Goal: Register for event/course

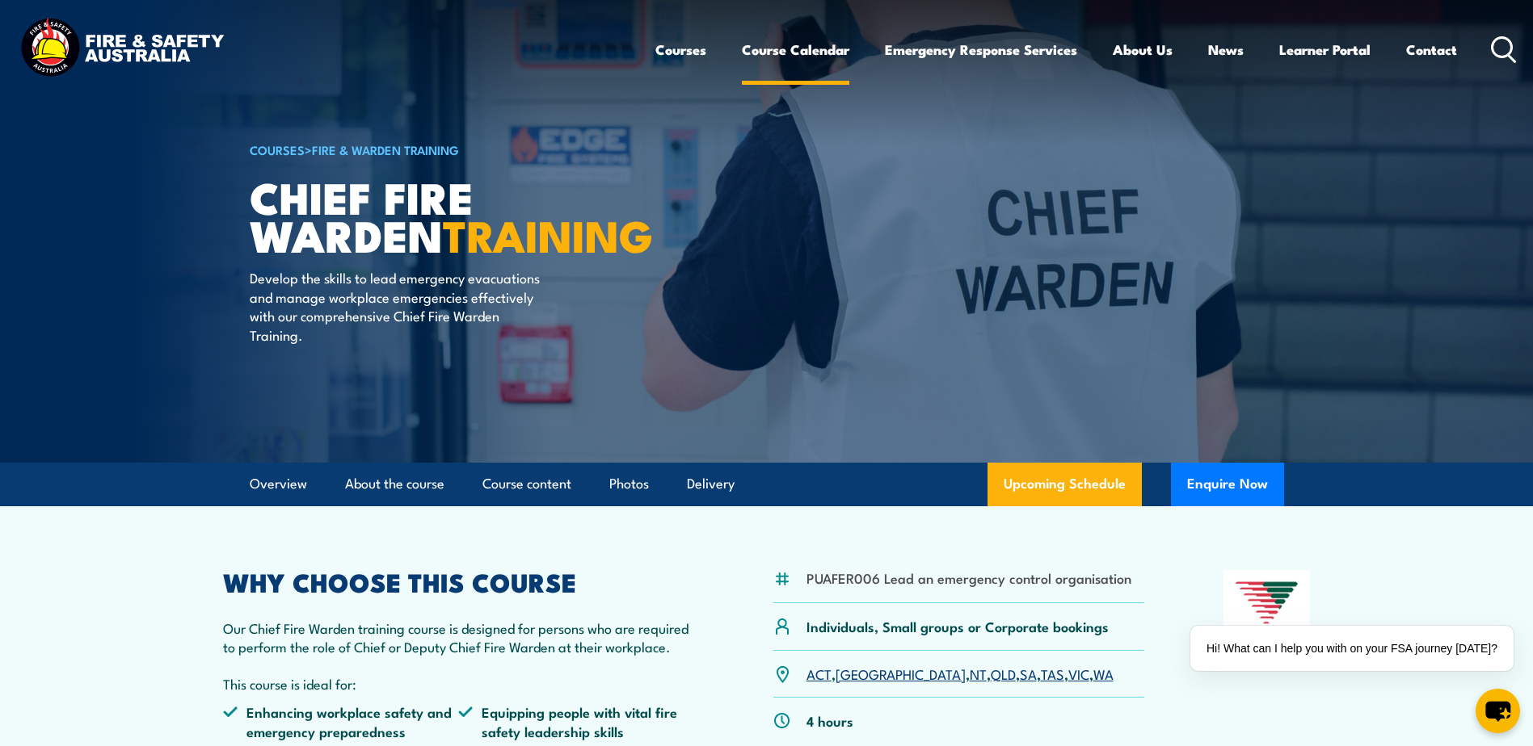
click at [757, 51] on link "Course Calendar" at bounding box center [795, 49] width 107 height 43
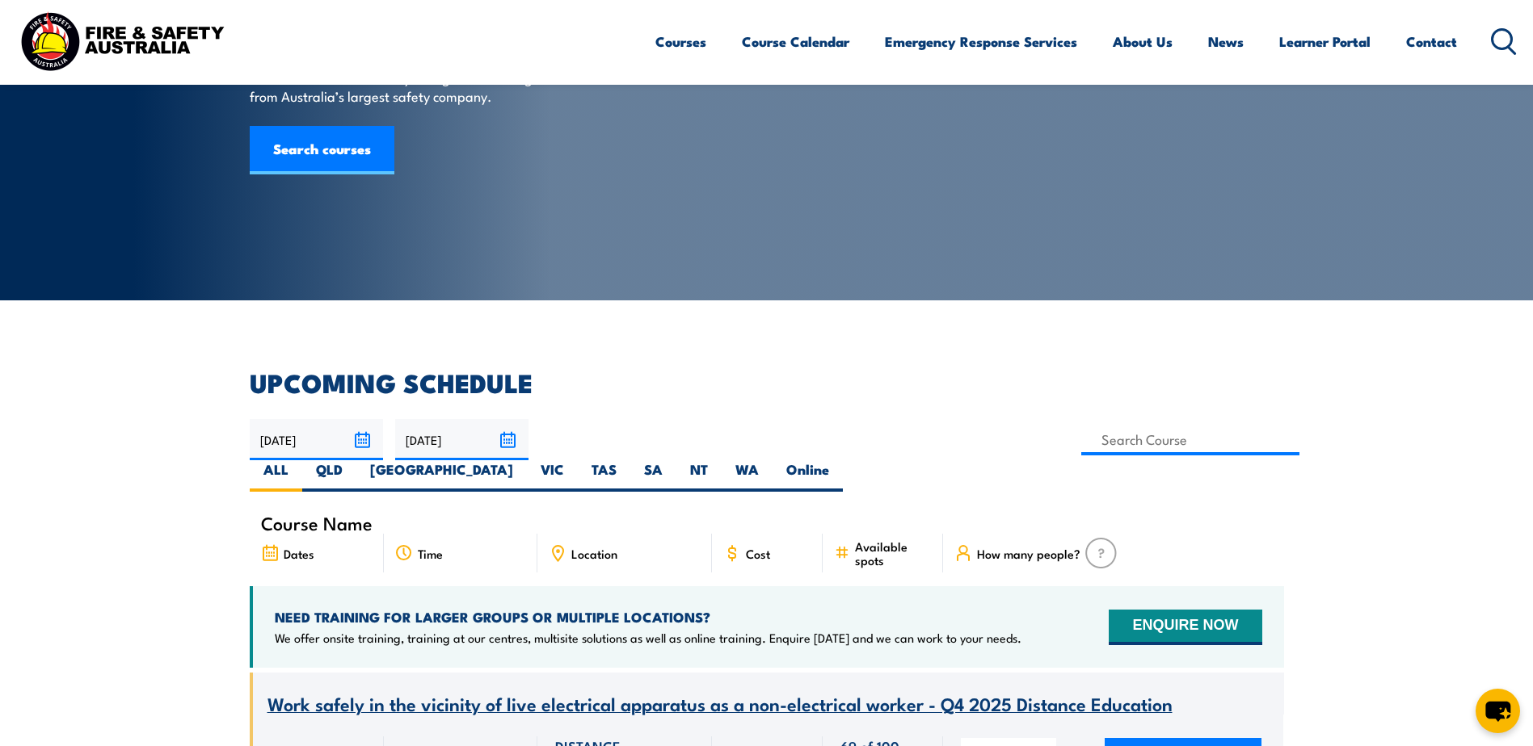
scroll to position [162, 0]
click at [578, 461] on label "VIC" at bounding box center [552, 477] width 51 height 32
click at [574, 461] on input "VIC" at bounding box center [569, 466] width 11 height 11
radio input "true"
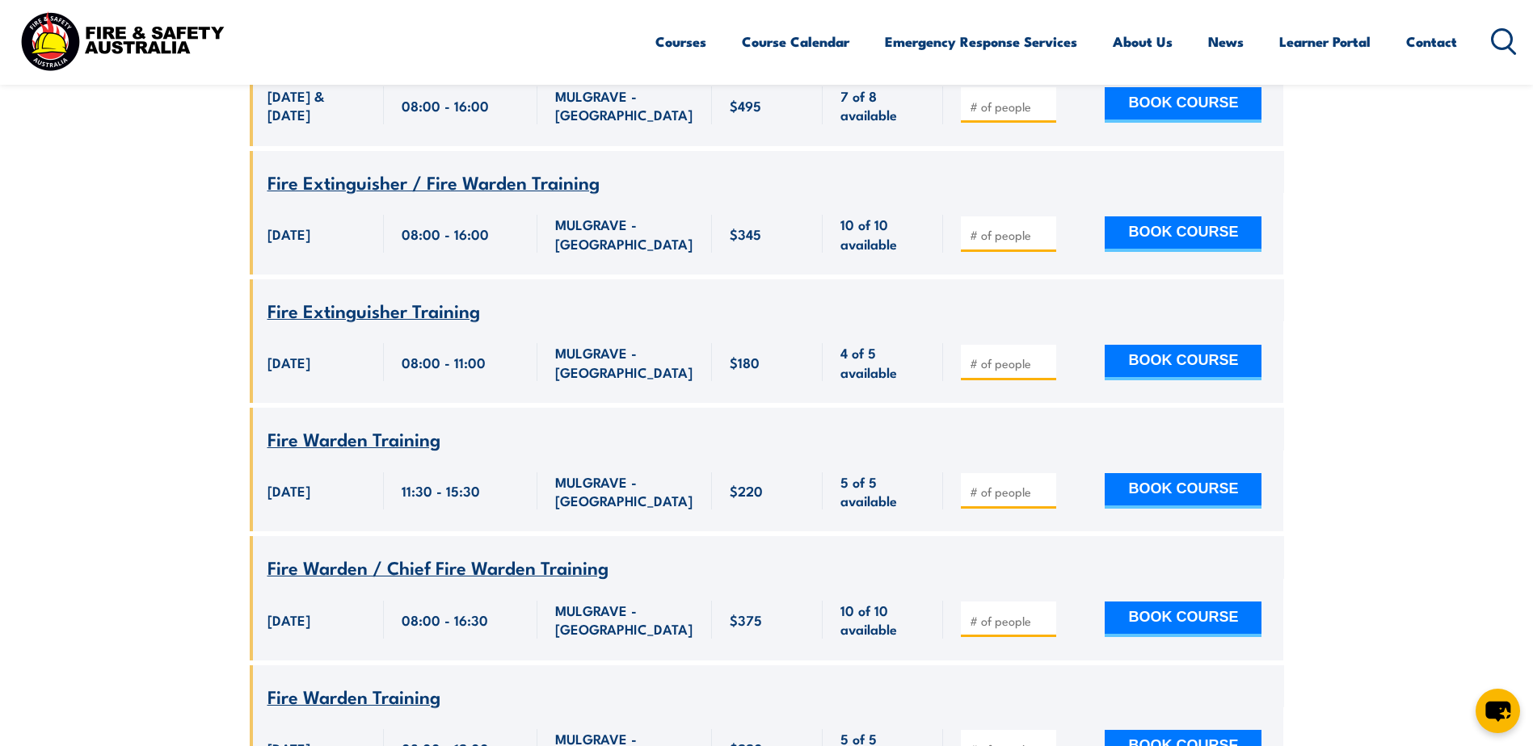
scroll to position [3280, 0]
